Goal: Check status: Check status

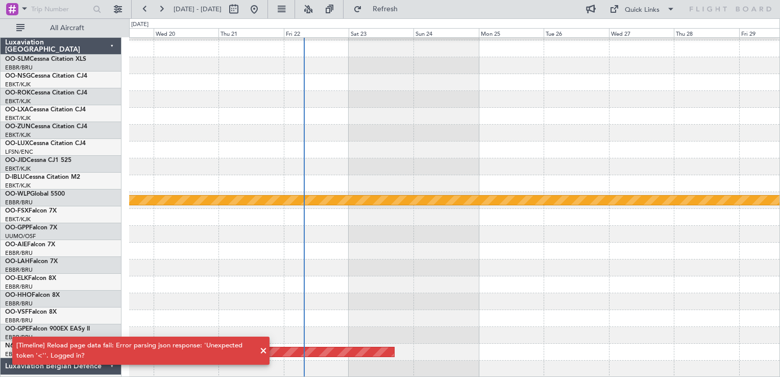
scroll to position [31, 0]
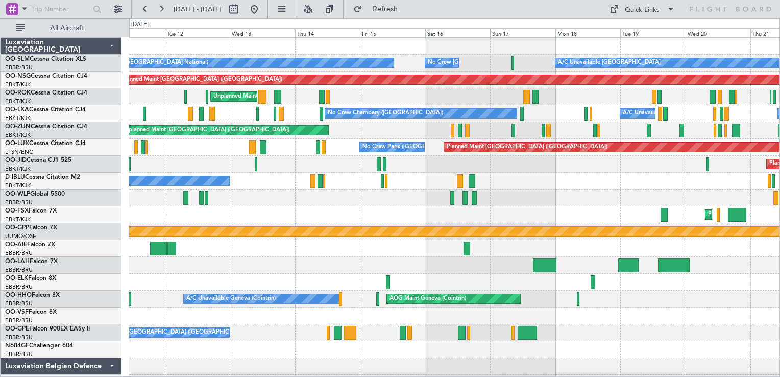
click at [683, 218] on div "A/C Unavailable Monchengladbach No Crew Brussels (Brussels National) No Crew Br…" at bounding box center [454, 223] width 650 height 371
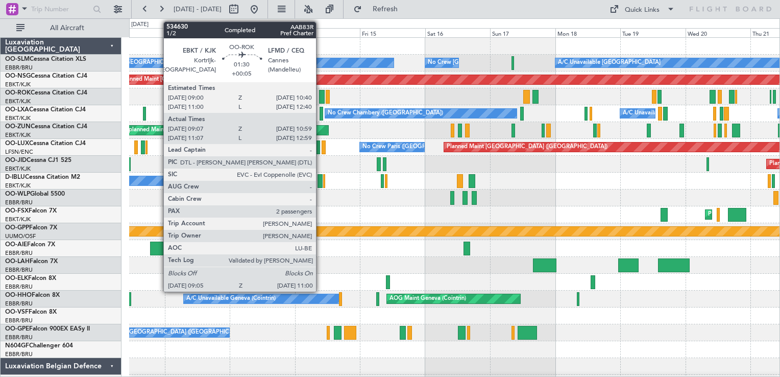
click at [321, 90] on div at bounding box center [322, 97] width 6 height 14
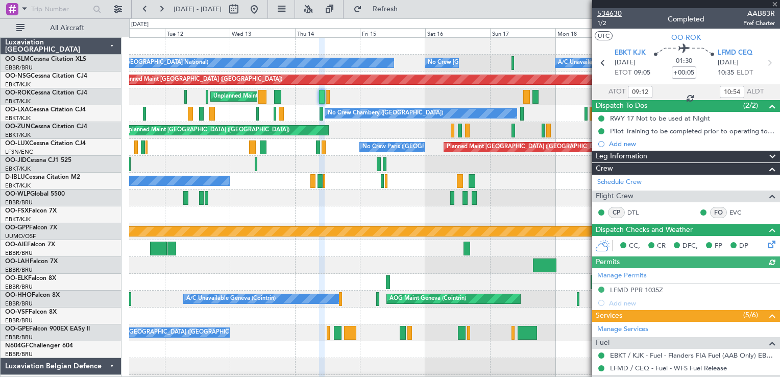
click at [605, 13] on span "534630" at bounding box center [609, 13] width 25 height 11
